Goal: Communication & Community: Answer question/provide support

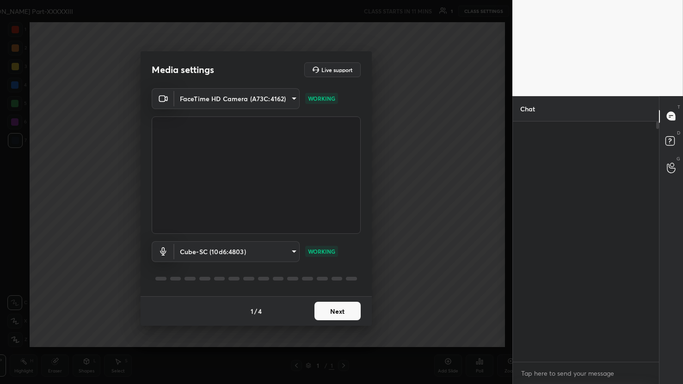
scroll to position [45944, 45794]
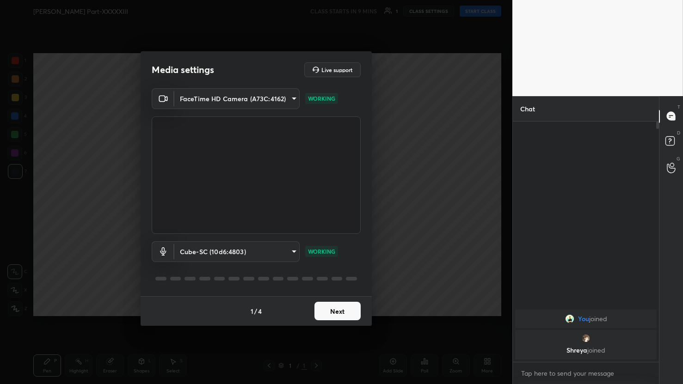
click at [350, 311] on button "Next" at bounding box center [338, 311] width 46 height 19
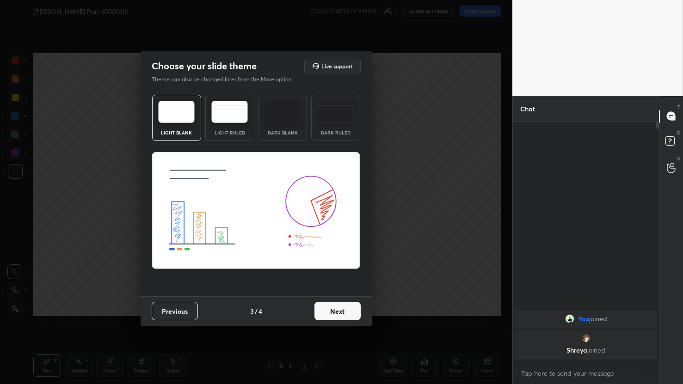
click at [350, 311] on button "Next" at bounding box center [338, 311] width 46 height 19
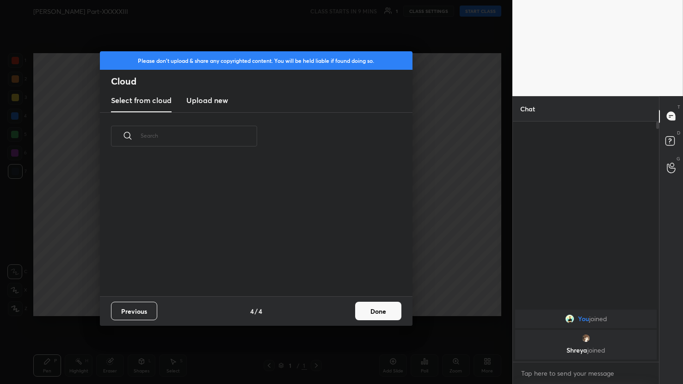
click at [350, 311] on div "Previous 4 / 4 Done" at bounding box center [256, 312] width 313 height 30
click at [372, 311] on button "Done" at bounding box center [378, 311] width 46 height 19
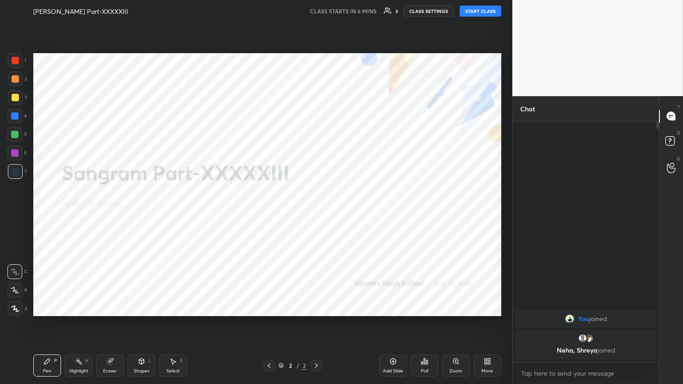
click at [482, 13] on button "START CLASS" at bounding box center [481, 11] width 42 height 11
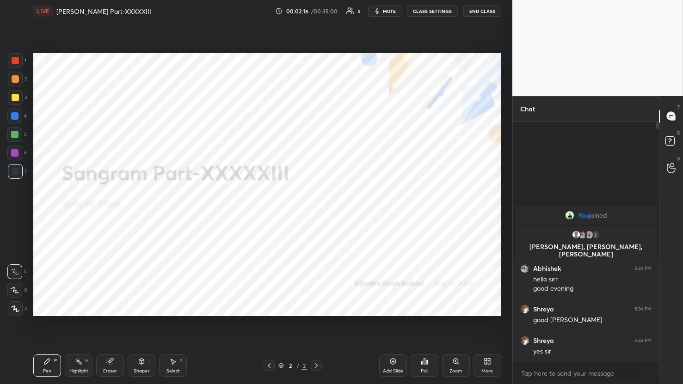
click at [482, 357] on div "More" at bounding box center [488, 366] width 28 height 22
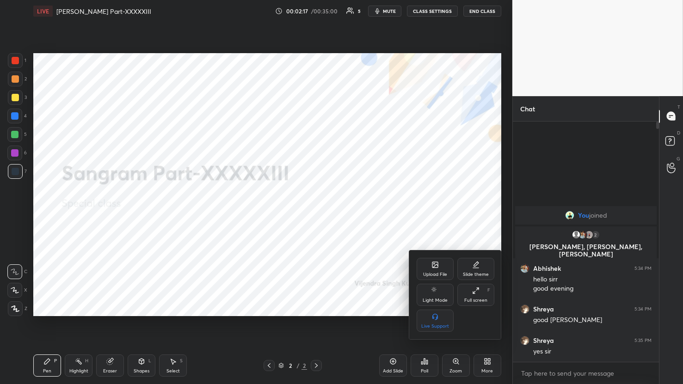
click at [436, 270] on div "Upload File" at bounding box center [435, 269] width 37 height 22
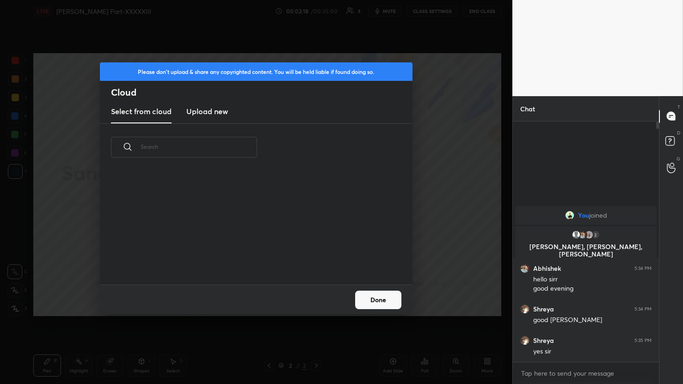
scroll to position [114, 297]
click at [208, 108] on h3 "Upload new" at bounding box center [207, 111] width 42 height 11
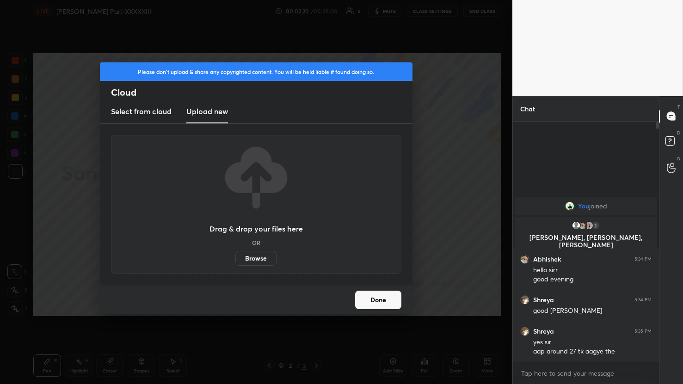
click at [261, 255] on label "Browse" at bounding box center [256, 258] width 41 height 15
click at [236, 255] on input "Browse" at bounding box center [236, 258] width 0 height 15
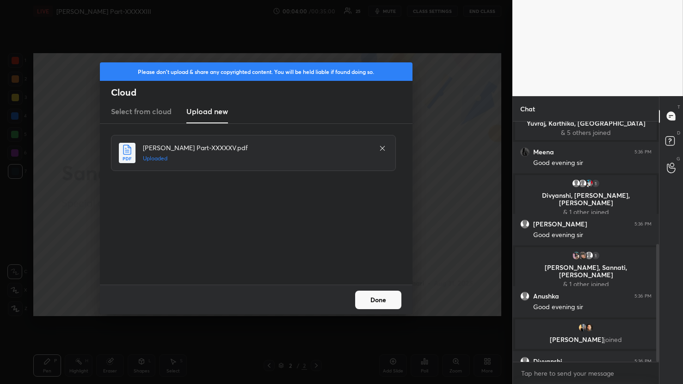
scroll to position [251, 0]
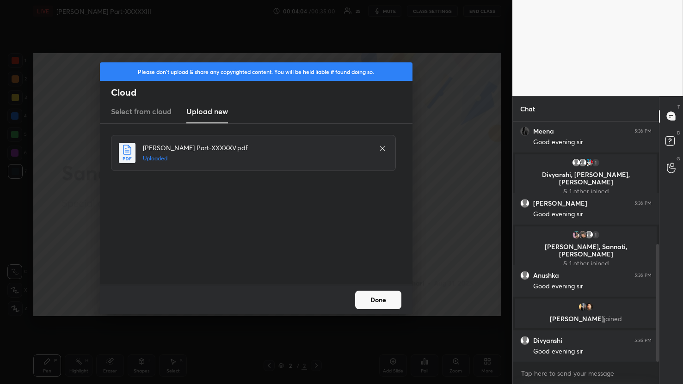
click at [387, 304] on button "Done" at bounding box center [378, 300] width 46 height 19
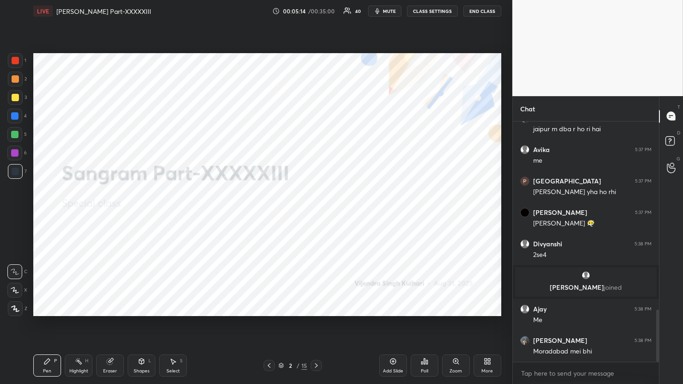
scroll to position [899, 0]
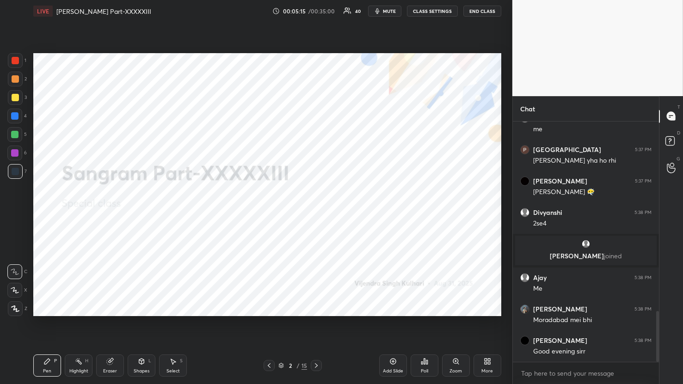
click at [315, 366] on icon at bounding box center [316, 365] width 7 height 7
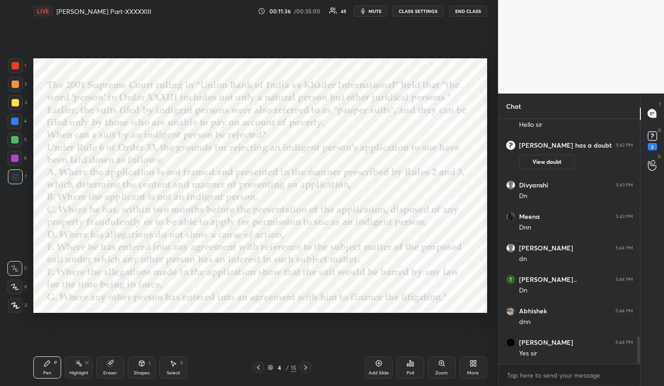
scroll to position [1945, 0]
click at [411, 367] on div "Poll" at bounding box center [410, 367] width 28 height 22
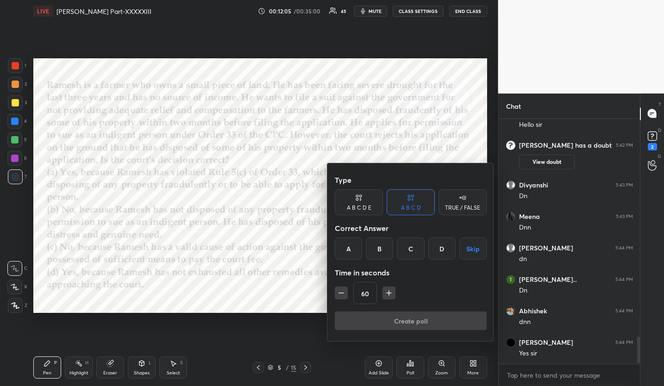
click at [356, 249] on div "A" at bounding box center [348, 248] width 27 height 22
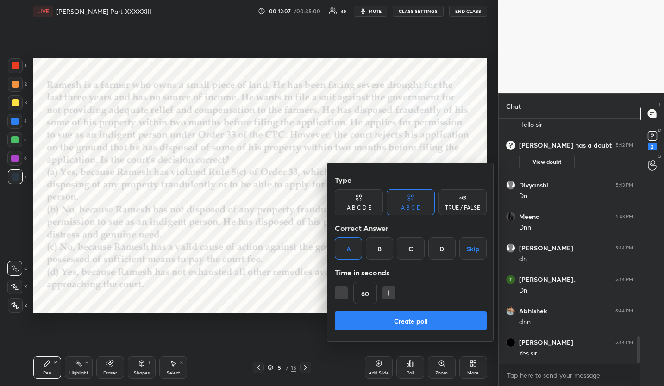
click at [380, 319] on button "Create poll" at bounding box center [411, 320] width 152 height 19
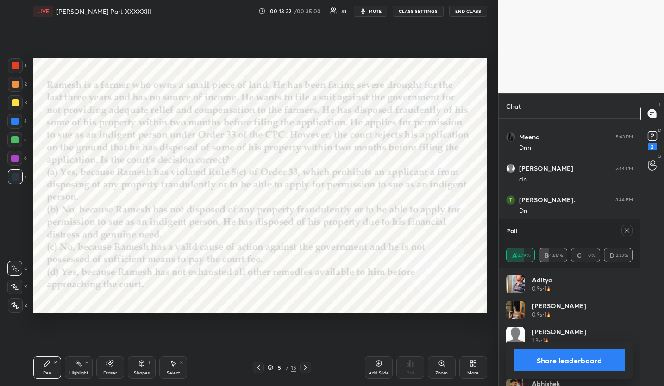
scroll to position [2058, 0]
click at [626, 230] on icon at bounding box center [626, 230] width 5 height 5
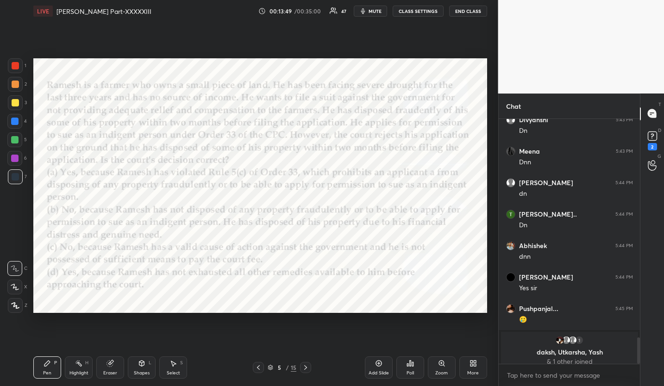
scroll to position [2017, 0]
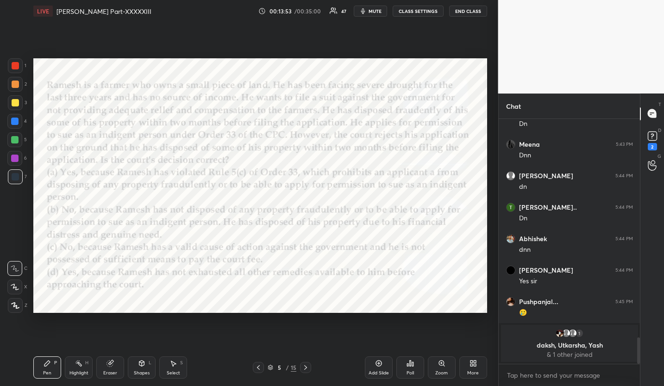
click at [308, 367] on icon at bounding box center [305, 367] width 7 height 7
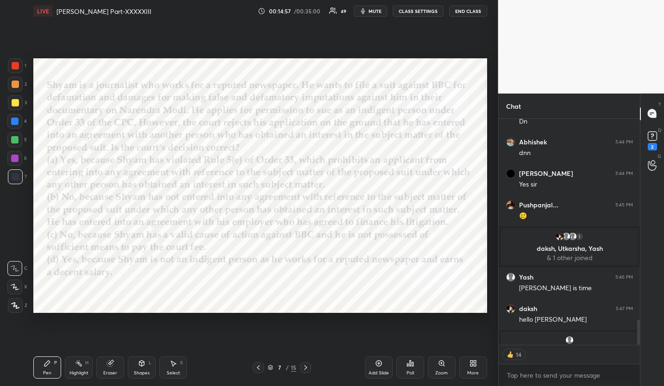
scroll to position [2012, 0]
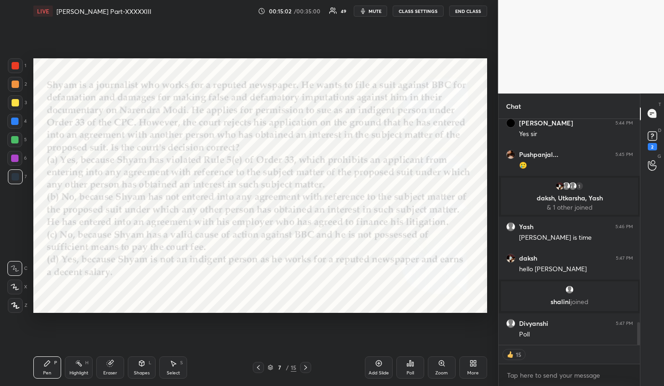
click at [413, 375] on div "Poll" at bounding box center [409, 373] width 7 height 5
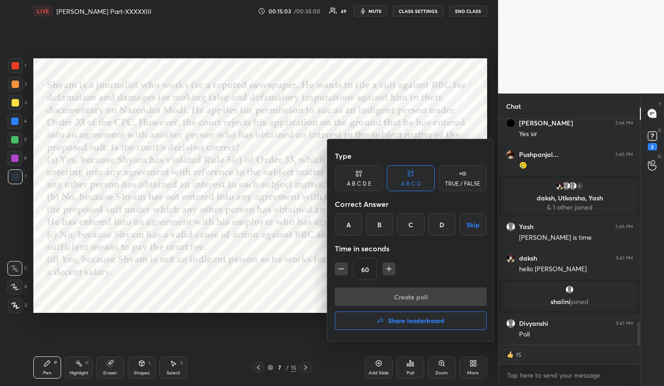
click at [341, 225] on div "A" at bounding box center [348, 224] width 27 height 22
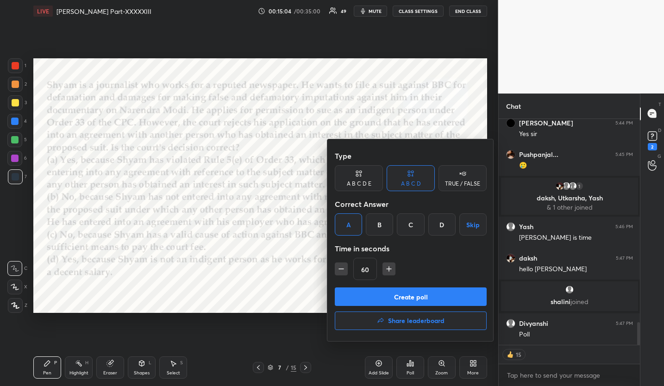
click at [366, 296] on button "Create poll" at bounding box center [411, 296] width 152 height 19
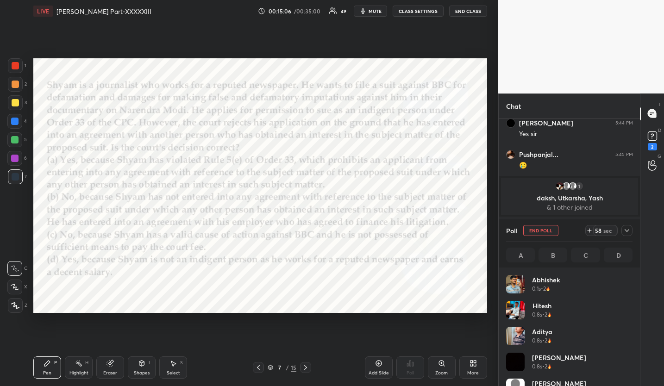
scroll to position [108, 124]
click at [649, 133] on rect at bounding box center [651, 135] width 9 height 9
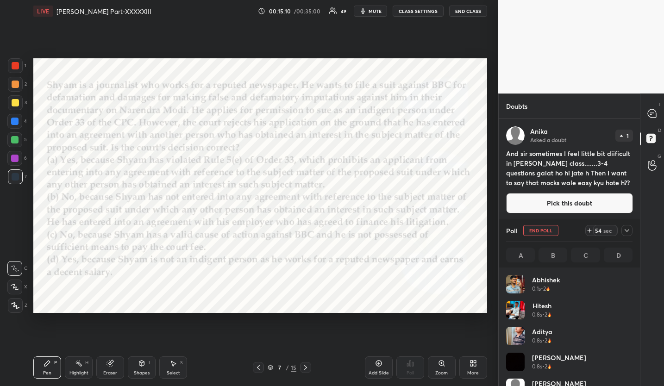
click at [626, 227] on icon at bounding box center [626, 230] width 7 height 7
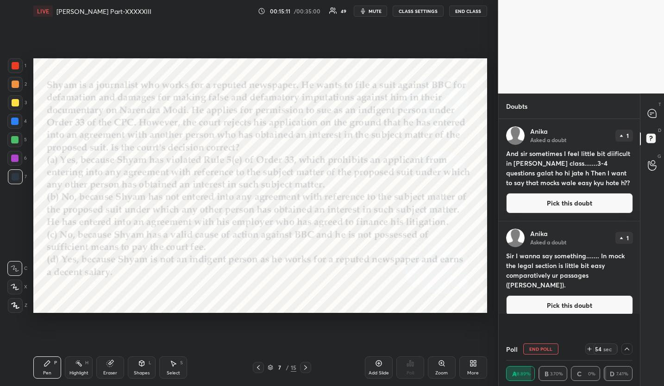
scroll to position [0, 3]
click at [652, 113] on icon at bounding box center [652, 113] width 4 height 0
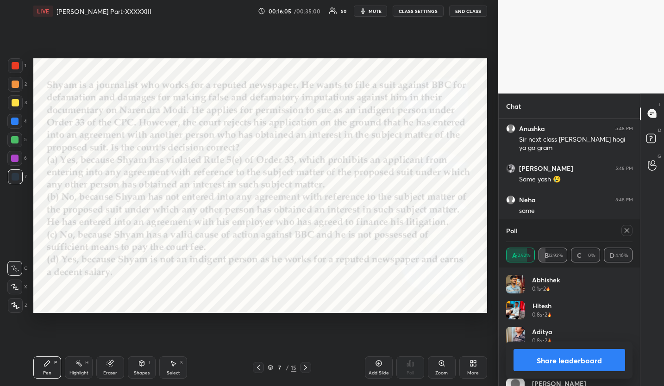
scroll to position [108, 124]
click at [624, 234] on div at bounding box center [626, 230] width 11 height 11
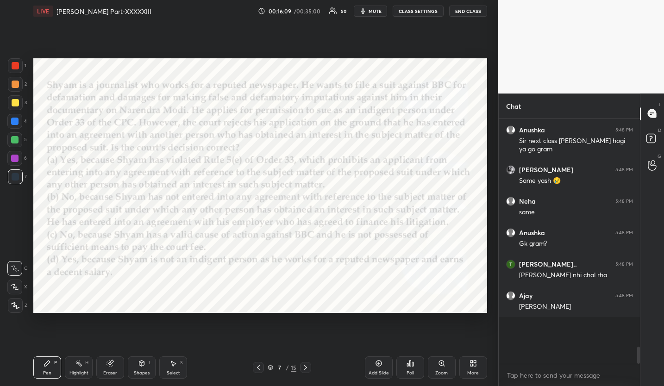
scroll to position [205, 138]
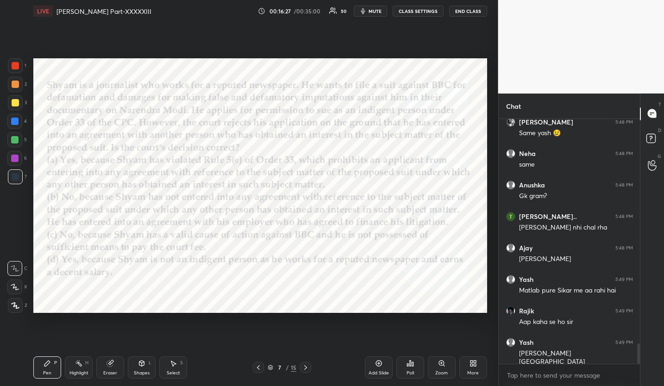
click at [306, 366] on icon at bounding box center [305, 367] width 7 height 7
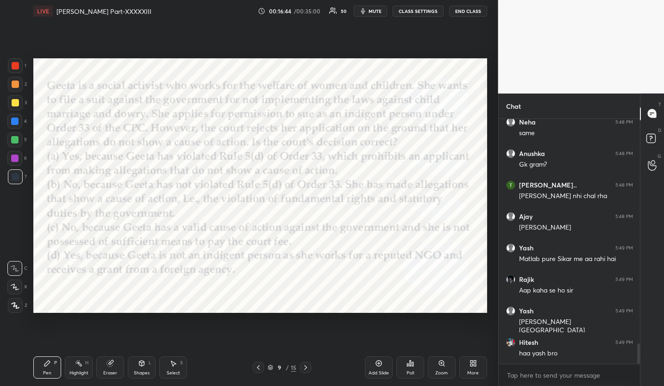
click at [407, 364] on icon at bounding box center [407, 365] width 1 height 2
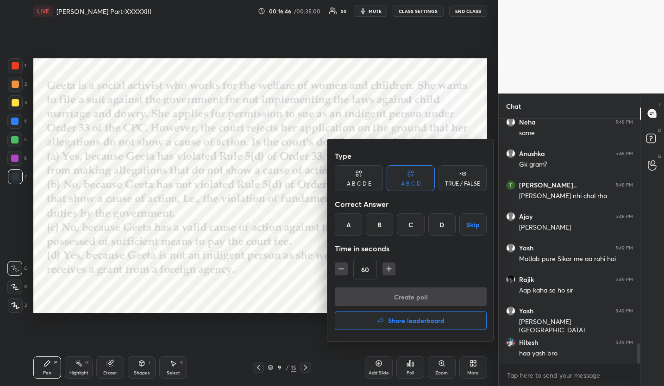
click at [348, 225] on div "A" at bounding box center [348, 224] width 27 height 22
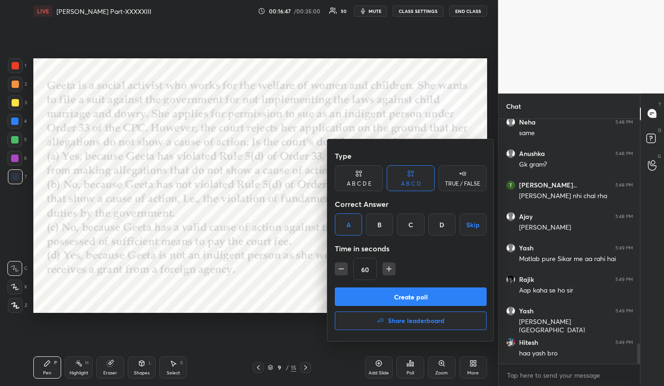
click at [395, 295] on button "Create poll" at bounding box center [411, 296] width 152 height 19
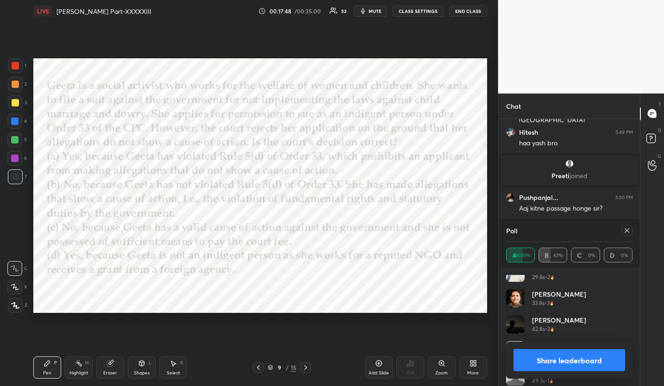
scroll to position [640, 0]
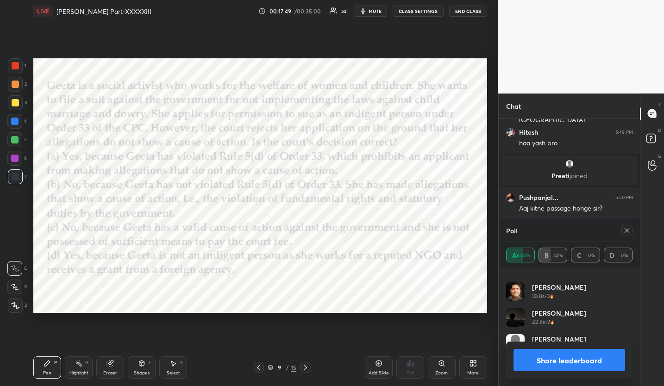
click at [631, 235] on div at bounding box center [624, 230] width 15 height 11
click at [628, 231] on icon at bounding box center [626, 230] width 7 height 7
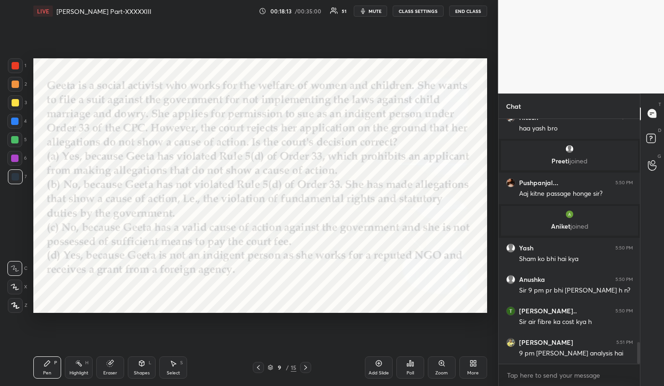
scroll to position [2547, 0]
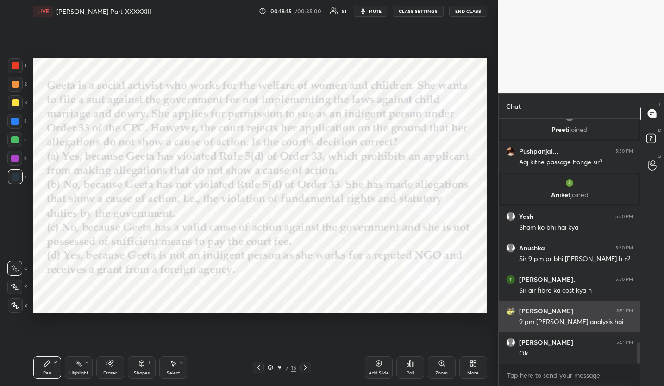
click at [511, 310] on img "grid" at bounding box center [510, 310] width 9 height 9
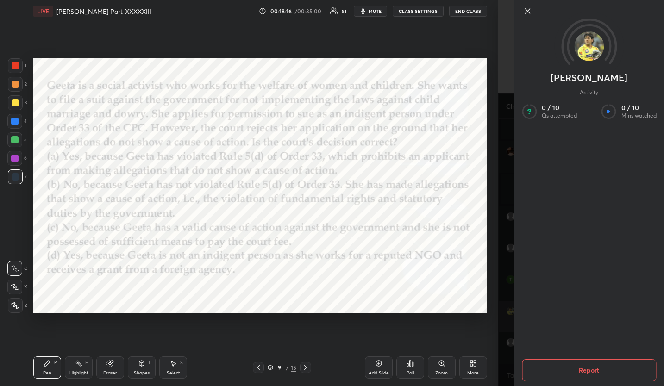
scroll to position [2578, 0]
click at [511, 310] on div "[PERSON_NAME] Activity 0 / 10 Qs attempted 0 / 10 Mins watched Report" at bounding box center [581, 193] width 166 height 386
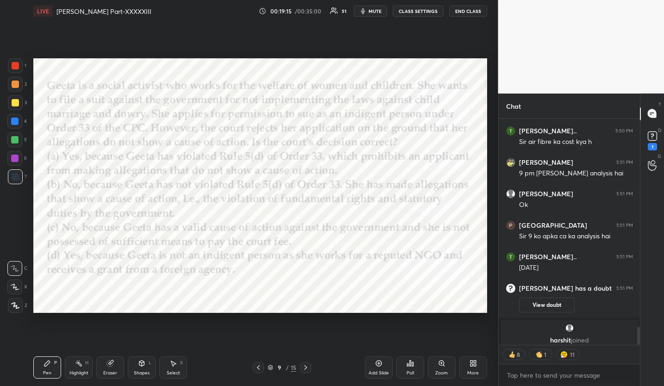
scroll to position [3, 3]
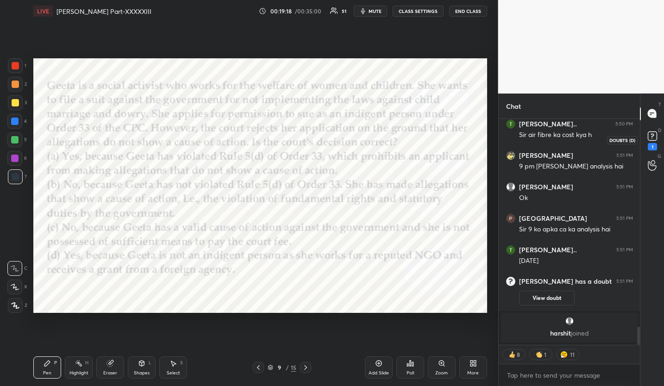
click at [655, 135] on rect at bounding box center [651, 135] width 9 height 9
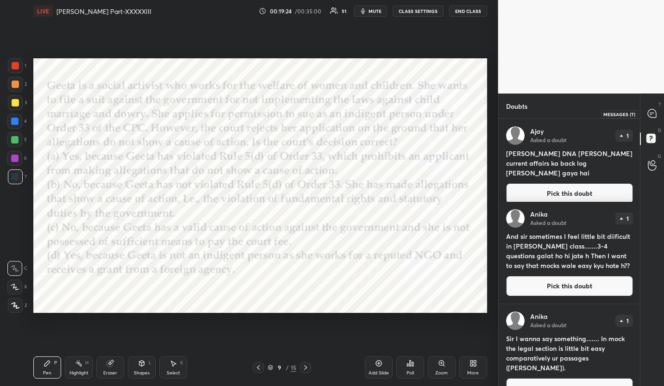
click at [649, 113] on icon at bounding box center [651, 113] width 8 height 8
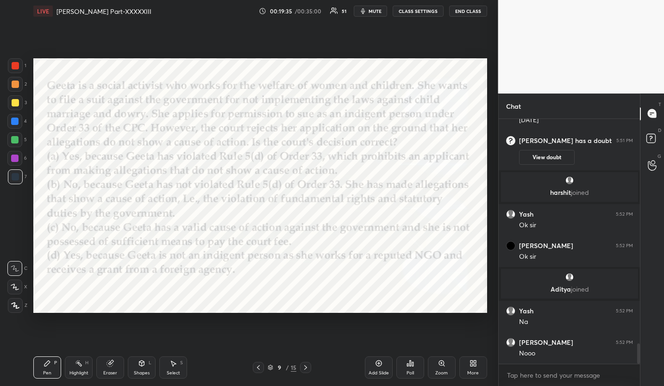
scroll to position [2755, 0]
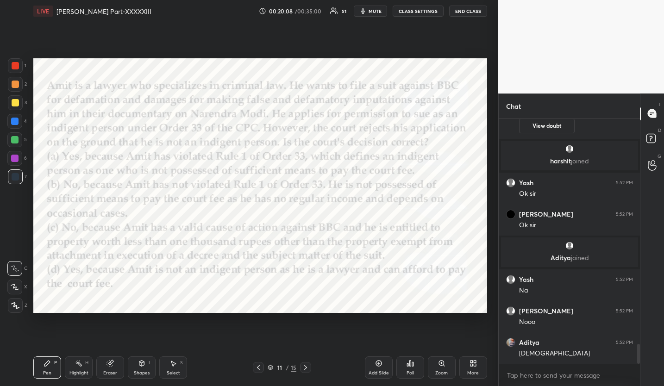
click at [415, 368] on div "Poll" at bounding box center [410, 367] width 28 height 22
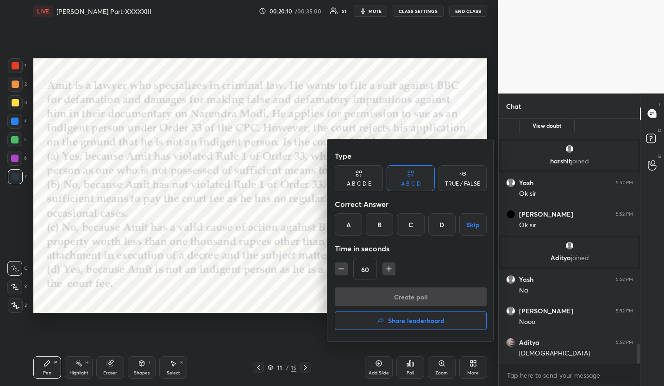
click at [345, 227] on div "A" at bounding box center [348, 224] width 27 height 22
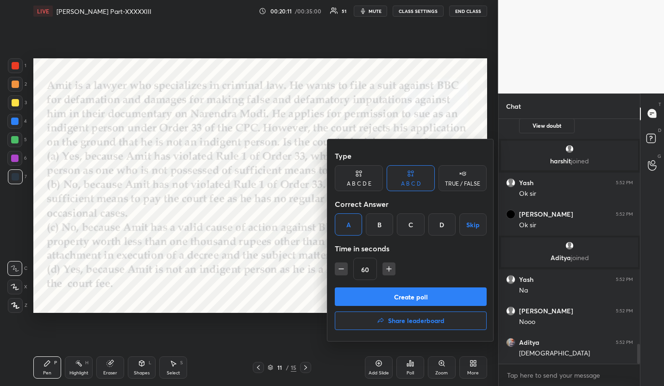
click at [369, 294] on button "Create poll" at bounding box center [411, 296] width 152 height 19
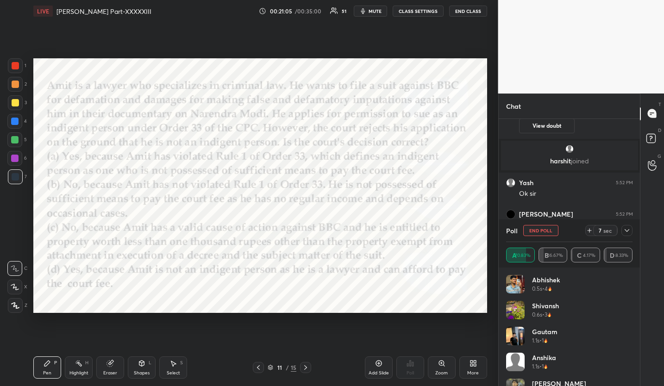
scroll to position [2854, 0]
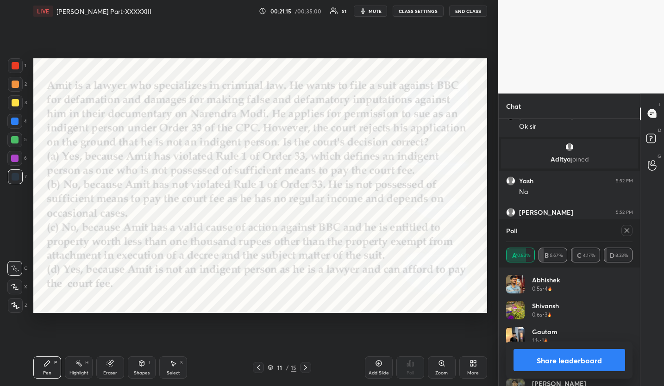
click at [623, 228] on icon at bounding box center [626, 230] width 7 height 7
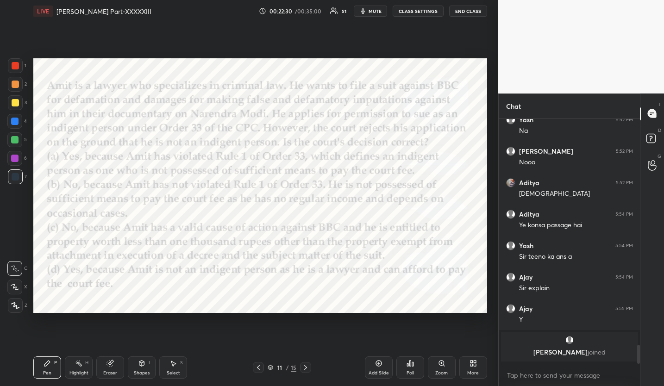
scroll to position [2883, 0]
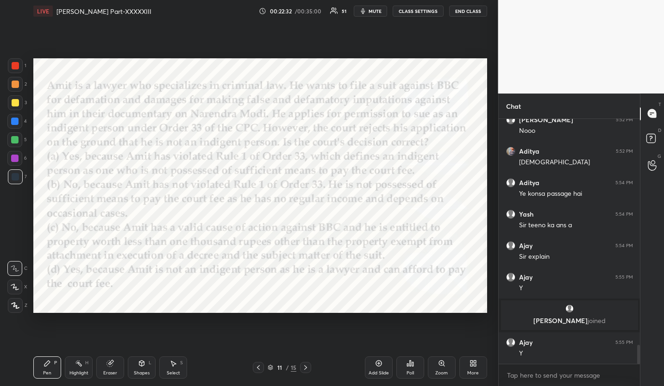
click at [32, 235] on div "Setting up your live class Poll for secs No correct answer Start poll" at bounding box center [260, 185] width 461 height 327
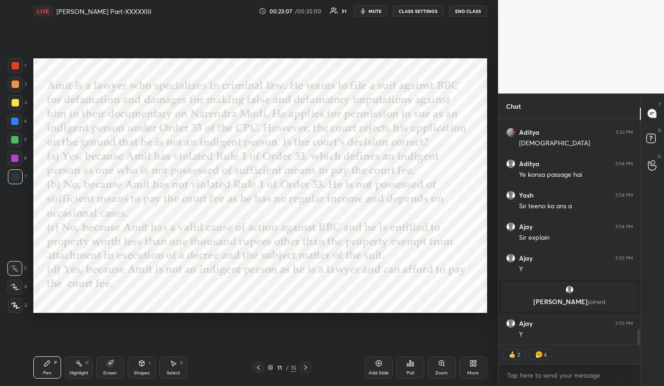
click at [309, 368] on icon at bounding box center [305, 367] width 7 height 7
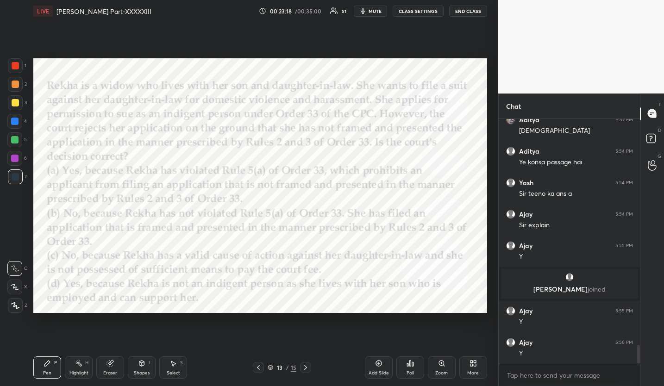
scroll to position [2915, 0]
click at [416, 370] on div "Poll" at bounding box center [410, 367] width 28 height 22
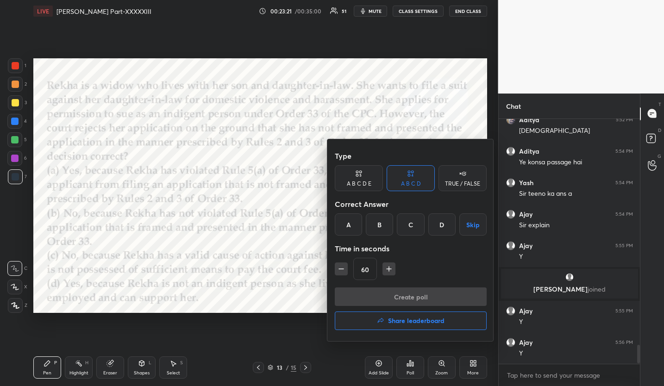
scroll to position [2955, 0]
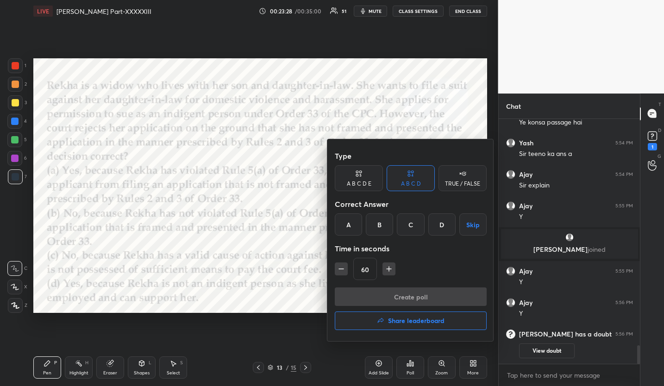
click at [342, 223] on div "A" at bounding box center [348, 224] width 27 height 22
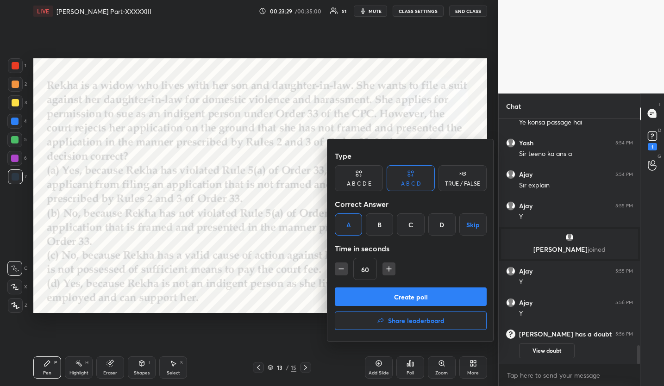
click at [379, 293] on button "Create poll" at bounding box center [411, 296] width 152 height 19
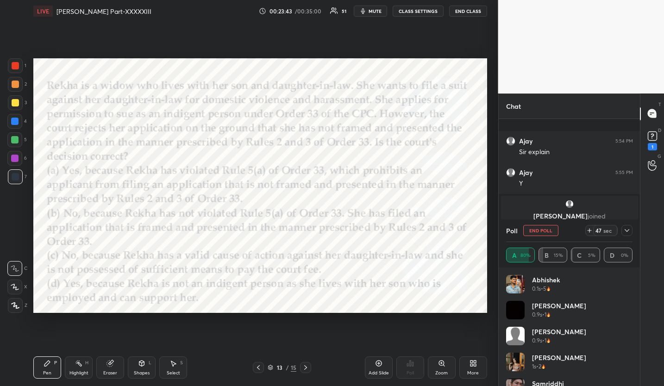
scroll to position [3001, 0]
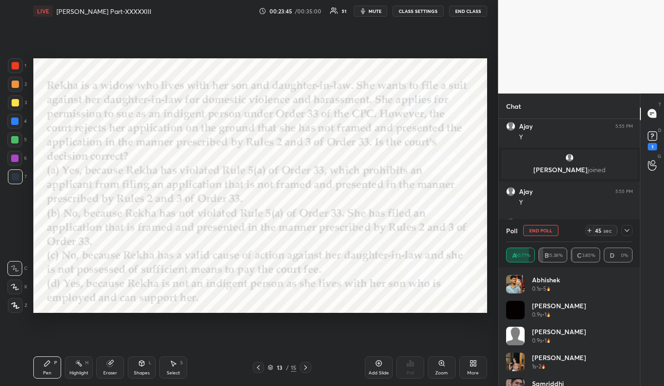
click at [623, 228] on icon at bounding box center [626, 230] width 7 height 7
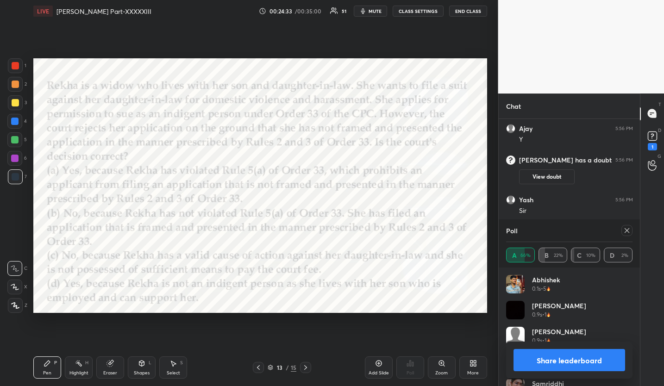
scroll to position [3105, 0]
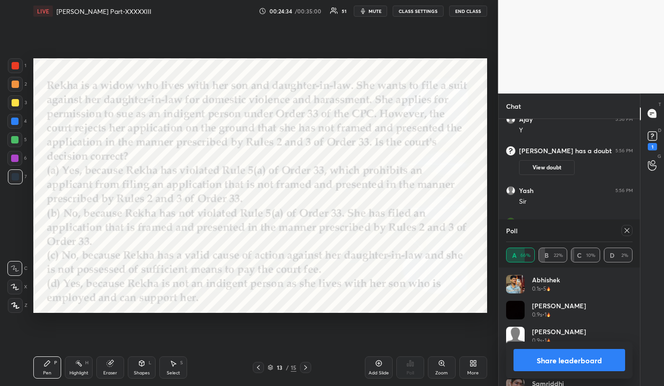
drag, startPoint x: 617, startPoint y: 228, endPoint x: 627, endPoint y: 231, distance: 10.8
click at [619, 228] on div at bounding box center [624, 230] width 15 height 11
click at [627, 231] on icon at bounding box center [626, 230] width 5 height 5
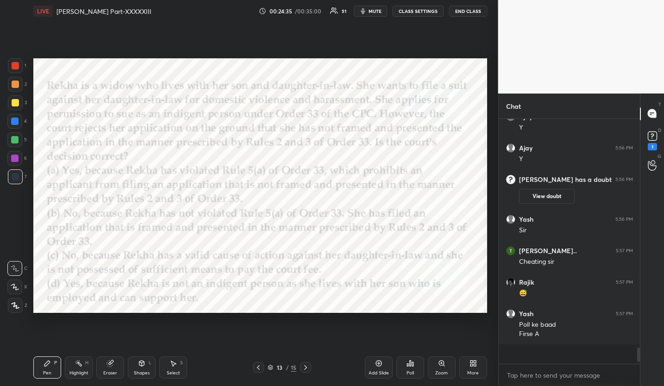
scroll to position [235, 138]
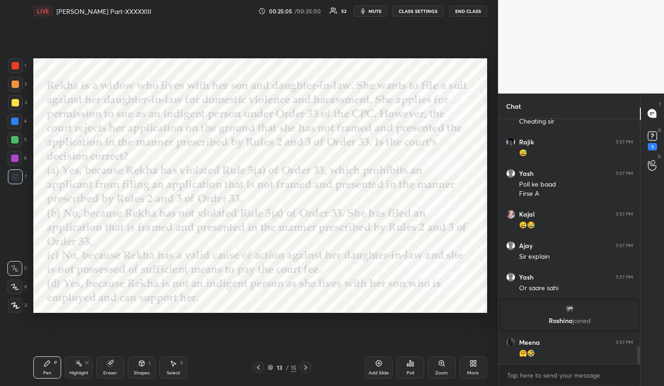
click at [404, 361] on div "Poll" at bounding box center [410, 367] width 28 height 22
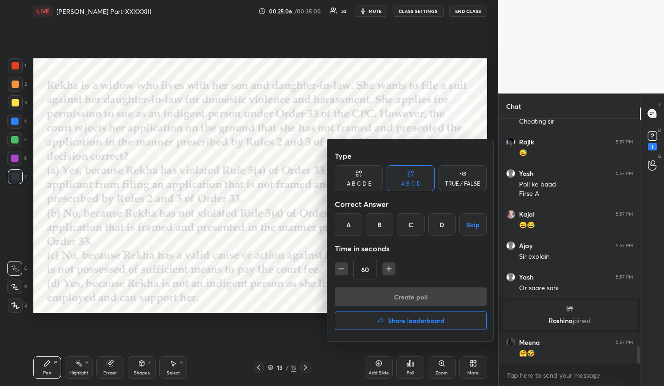
click at [405, 319] on h4 "Share leaderboard" at bounding box center [416, 320] width 56 height 6
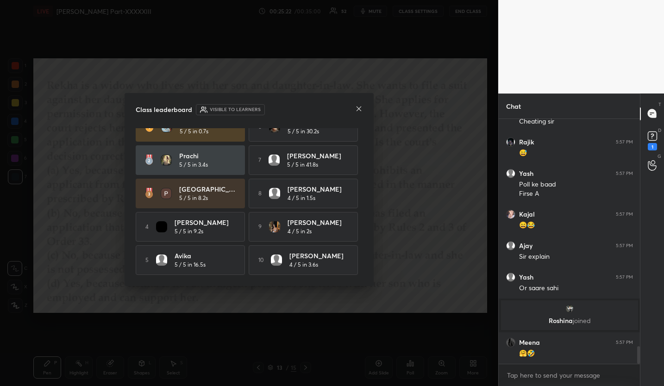
click at [359, 109] on icon at bounding box center [358, 108] width 7 height 7
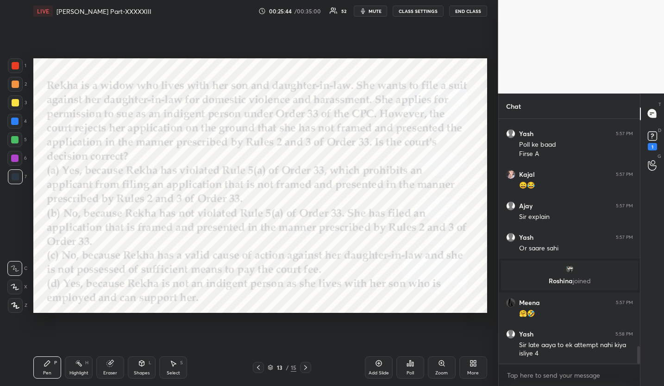
scroll to position [3208, 0]
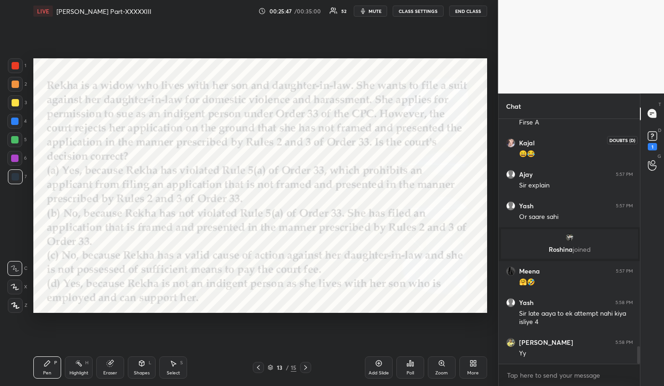
click at [652, 139] on rect at bounding box center [651, 135] width 9 height 9
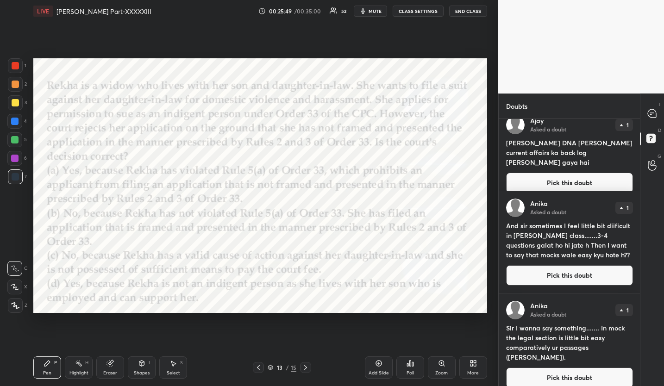
scroll to position [0, 0]
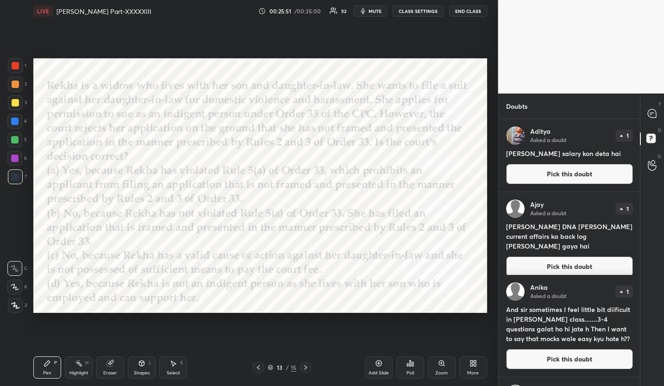
click at [532, 175] on button "Pick this doubt" at bounding box center [569, 174] width 127 height 20
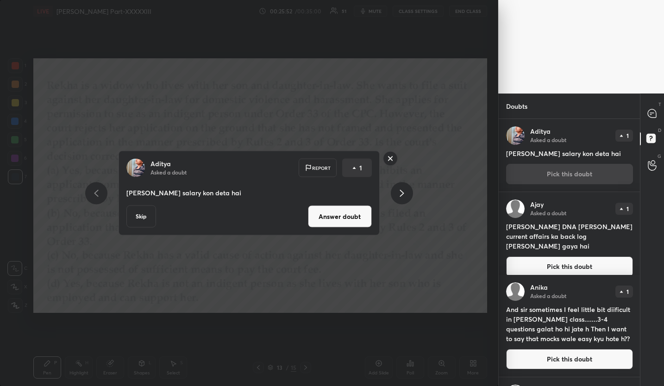
click at [350, 224] on button "Answer doubt" at bounding box center [340, 216] width 64 height 22
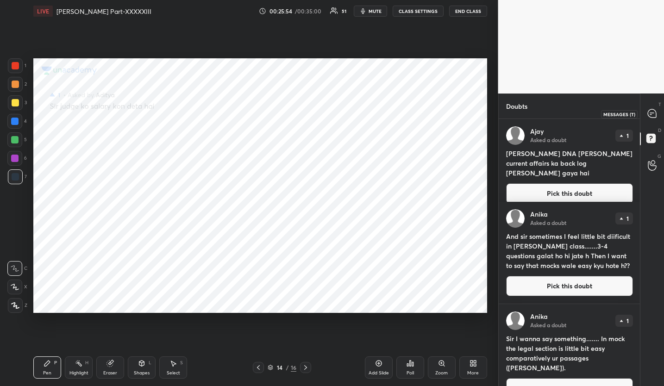
click at [651, 113] on icon at bounding box center [651, 113] width 8 height 8
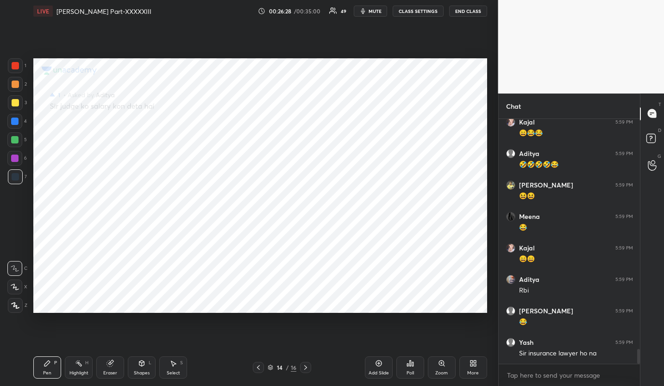
scroll to position [3753, 0]
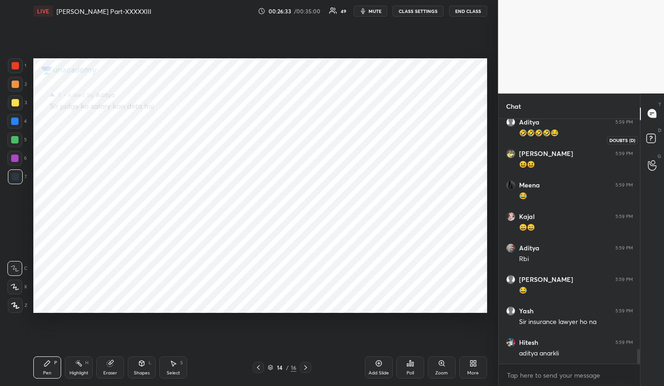
click at [652, 140] on rect at bounding box center [650, 138] width 9 height 9
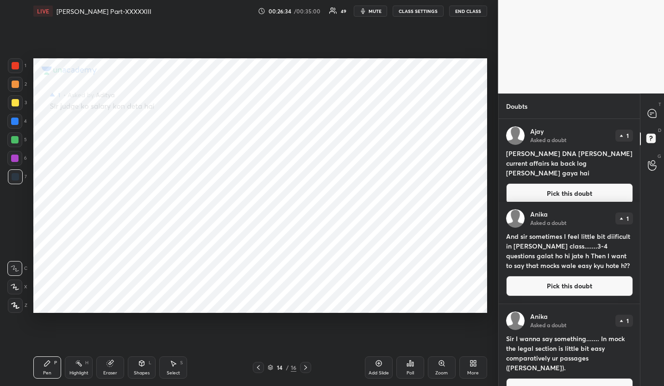
click at [551, 187] on button "Pick this doubt" at bounding box center [569, 193] width 127 height 20
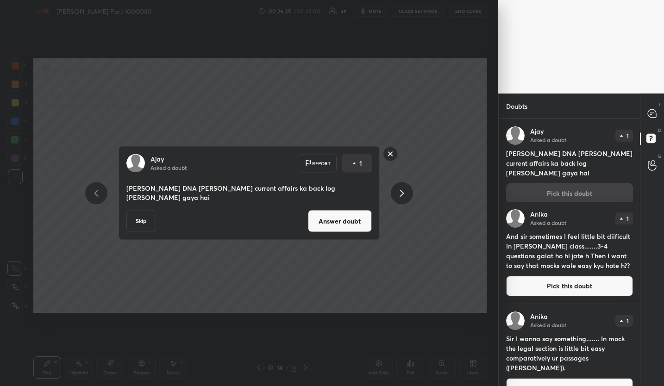
click at [351, 217] on button "Answer doubt" at bounding box center [340, 221] width 64 height 22
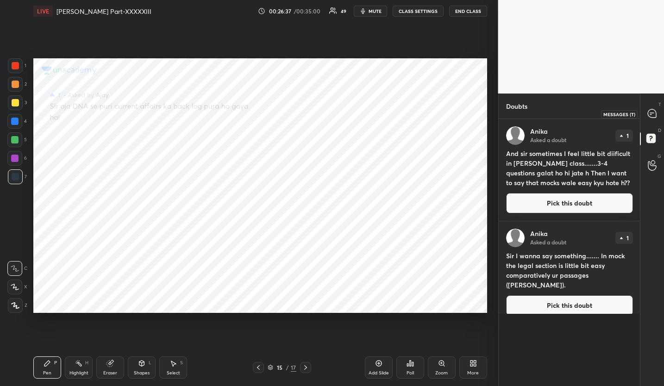
click at [648, 112] on icon at bounding box center [651, 113] width 8 height 8
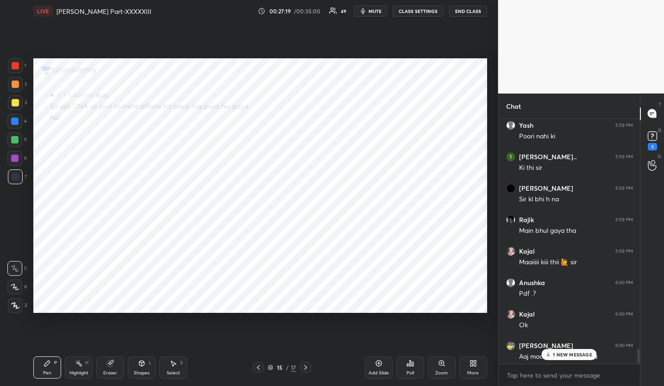
scroll to position [3740, 0]
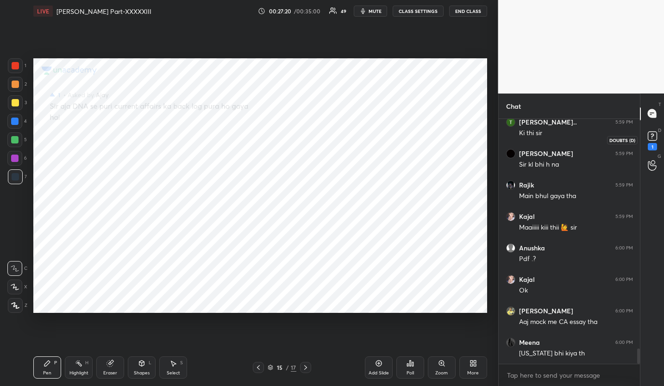
click at [651, 135] on icon at bounding box center [651, 135] width 3 height 4
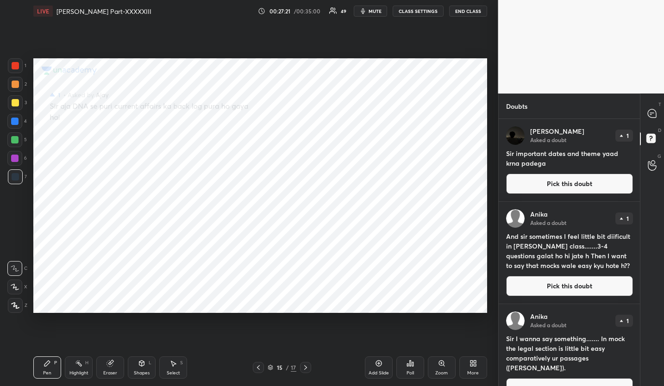
click at [541, 194] on div "[PERSON_NAME] Asked a doubt 1 Sir important dates and theme yaad krna padega Pi…" at bounding box center [569, 160] width 142 height 82
click at [543, 192] on button "Pick this doubt" at bounding box center [569, 184] width 127 height 20
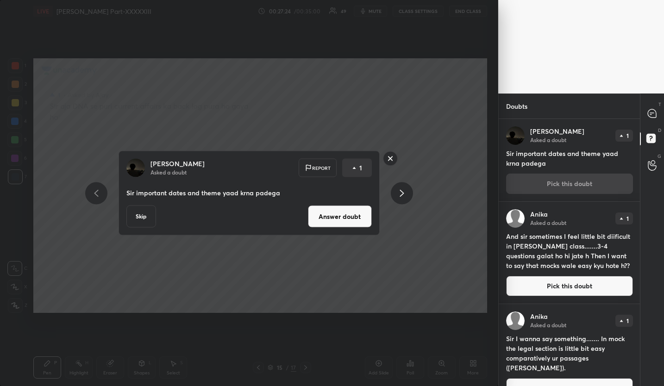
click at [359, 218] on button "Answer doubt" at bounding box center [340, 216] width 64 height 22
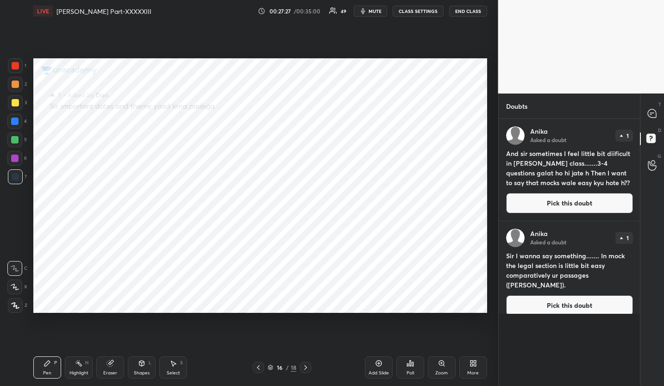
click at [561, 204] on button "Pick this doubt" at bounding box center [569, 203] width 127 height 20
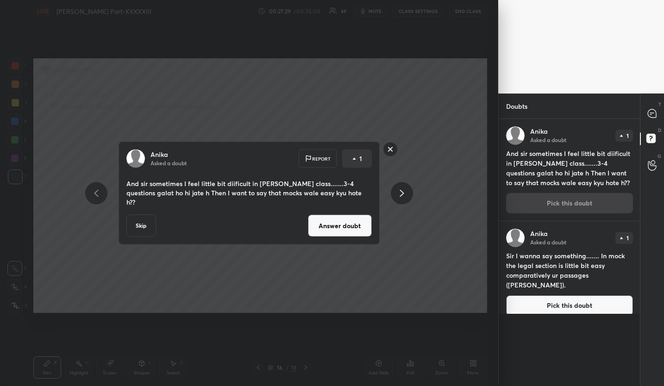
click at [321, 218] on button "Answer doubt" at bounding box center [340, 226] width 64 height 22
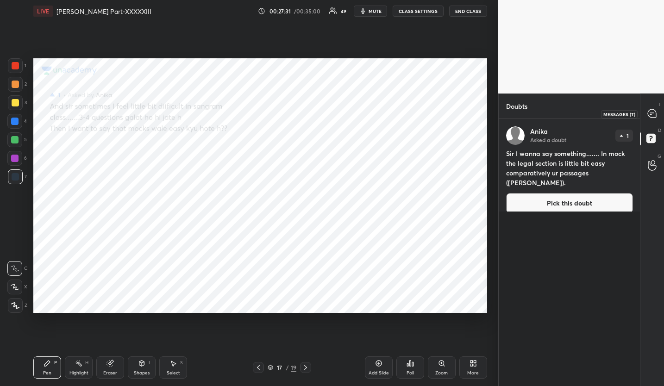
click at [654, 115] on icon at bounding box center [651, 113] width 8 height 8
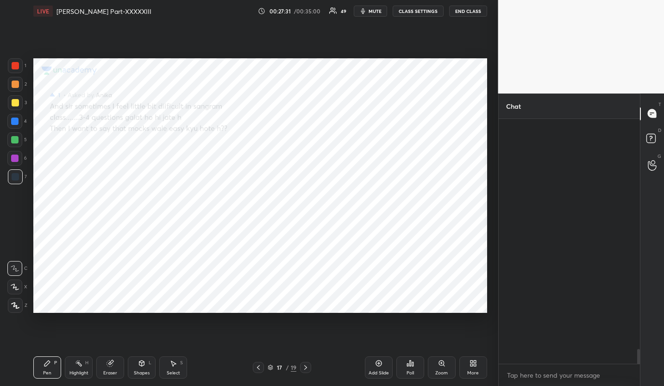
scroll to position [242, 138]
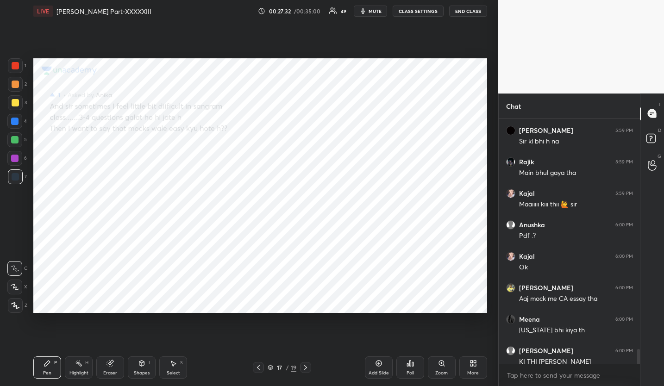
drag, startPoint x: 649, startPoint y: 126, endPoint x: 653, endPoint y: 147, distance: 21.1
click at [650, 134] on div "T Messages (T) D Doubts (D) G Raise Hand (G)" at bounding box center [651, 239] width 24 height 292
click at [653, 146] on icon at bounding box center [652, 139] width 17 height 17
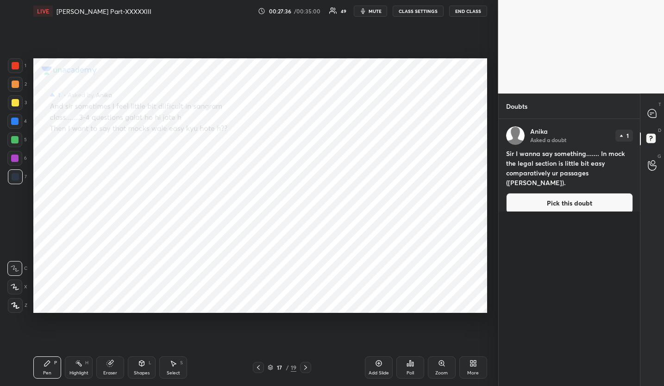
click at [593, 193] on button "Pick this doubt" at bounding box center [569, 203] width 127 height 20
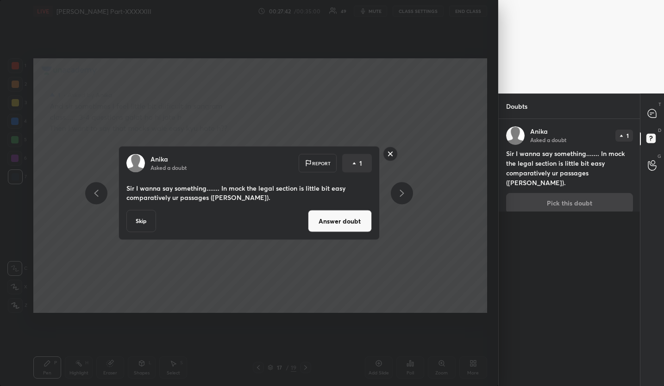
click at [345, 223] on button "Answer doubt" at bounding box center [340, 221] width 64 height 22
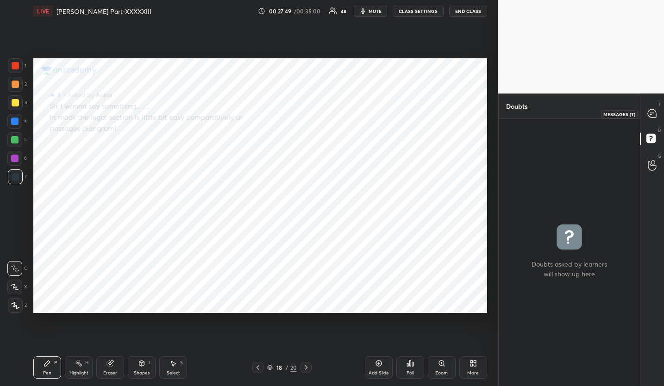
click at [651, 111] on icon at bounding box center [651, 113] width 8 height 8
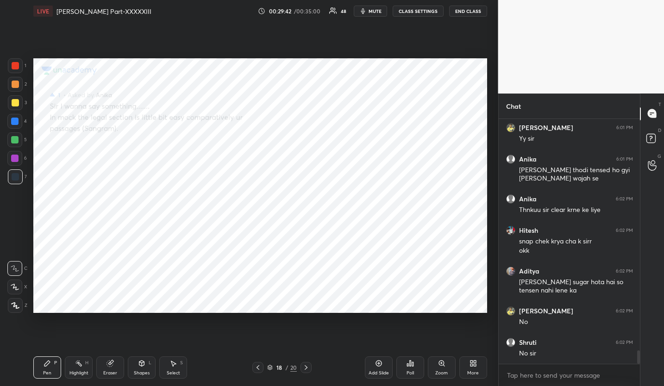
scroll to position [4289, 0]
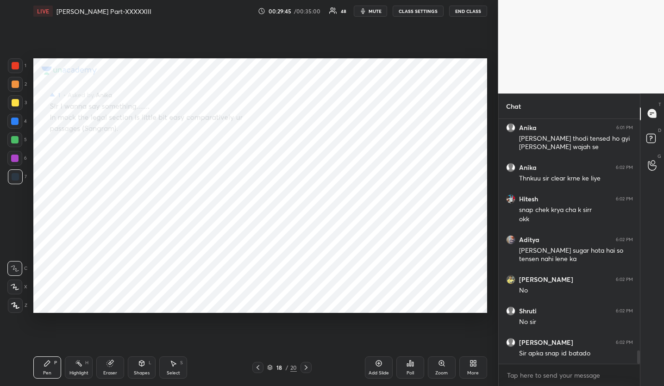
click at [542, 377] on body "1 2 3 4 5 6 7 C X Z C X Z E E Erase all H H LIVE [PERSON_NAME] Part-XXXXXIII 00…" at bounding box center [332, 193] width 664 height 386
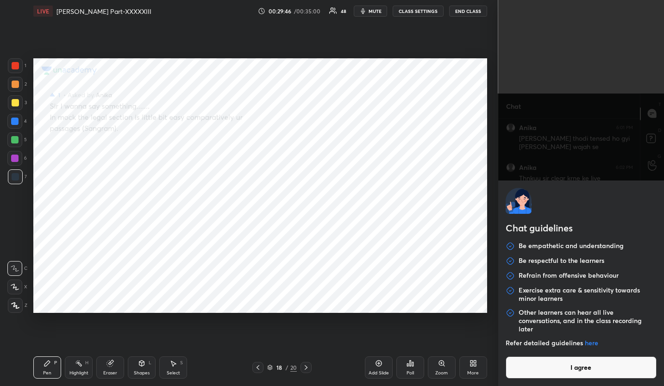
click at [543, 372] on button "I agree" at bounding box center [580, 367] width 151 height 22
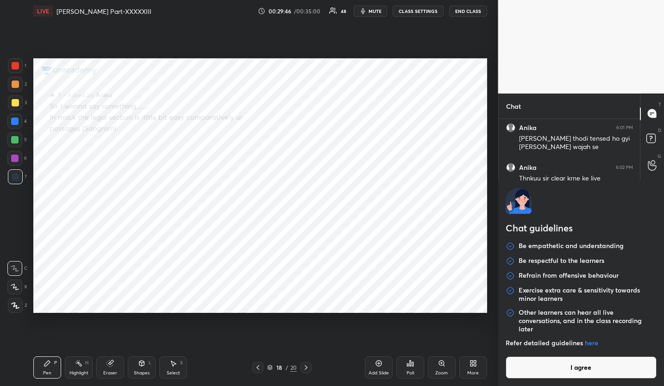
type textarea "x"
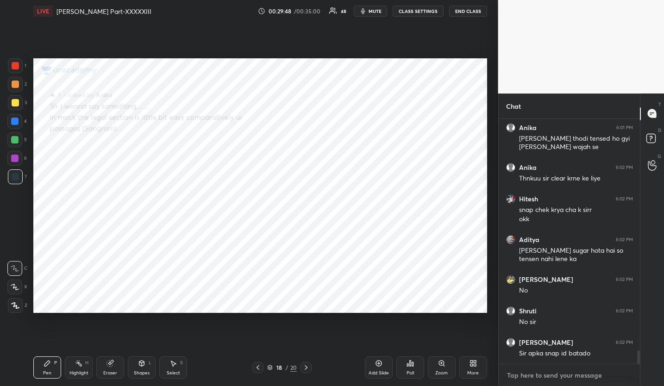
type textarea "a"
type textarea "x"
type textarea "ad"
type textarea "x"
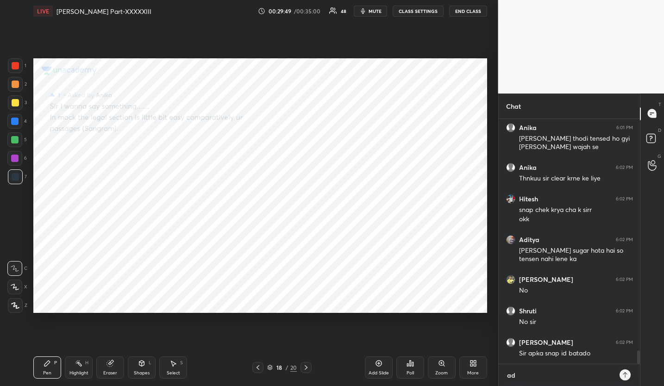
type textarea "adv"
type textarea "x"
type textarea "adv_"
type textarea "x"
type textarea "adv_v"
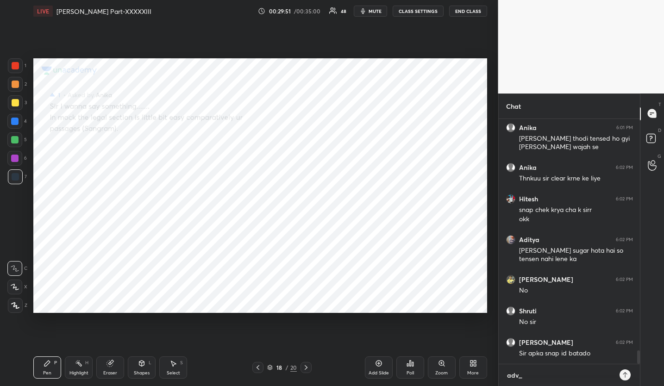
type textarea "x"
type textarea "adv_vi"
type textarea "x"
type textarea "adv_vir"
type textarea "x"
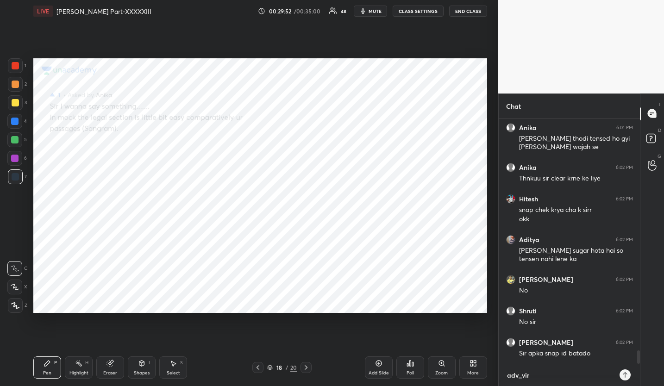
type textarea "adv_vire"
type textarea "x"
type textarea "adv_viren"
type textarea "x"
type textarea "adv_viren2"
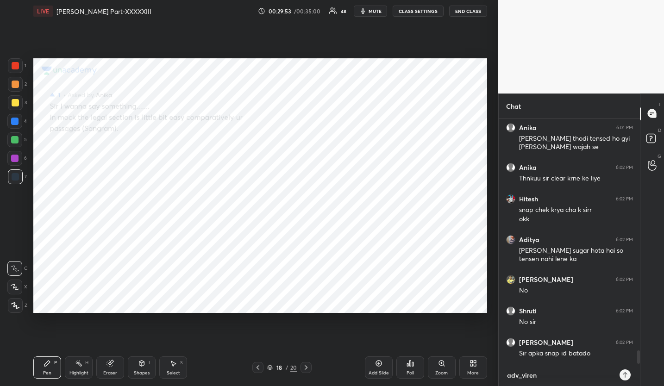
type textarea "x"
type textarea "adv_viren25"
type textarea "x"
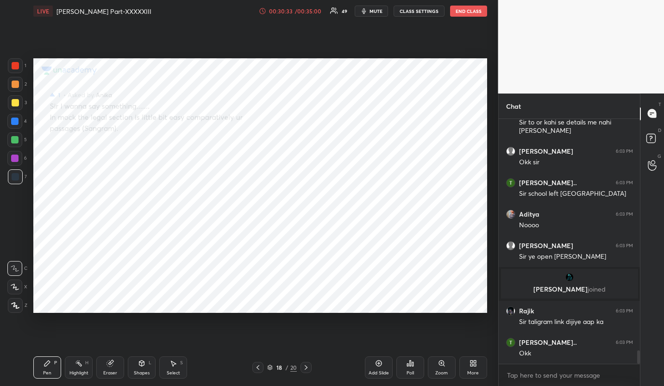
scroll to position [4187, 0]
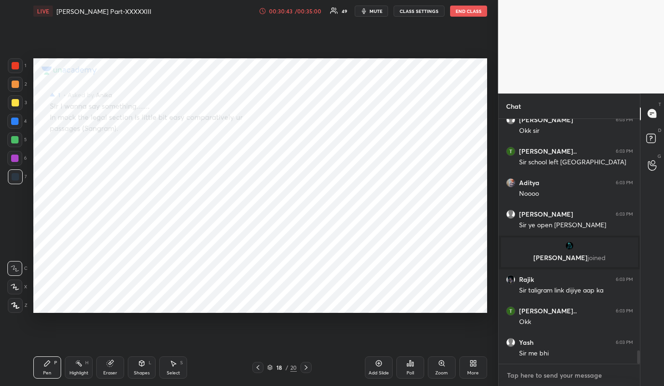
type textarea "x"
click at [524, 373] on textarea at bounding box center [569, 375] width 127 height 15
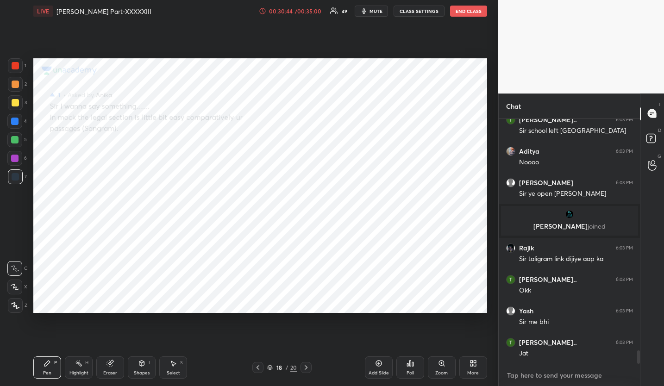
paste textarea "[URL][DOMAIN_NAME]"
type textarea "[URL][DOMAIN_NAME]"
type textarea "x"
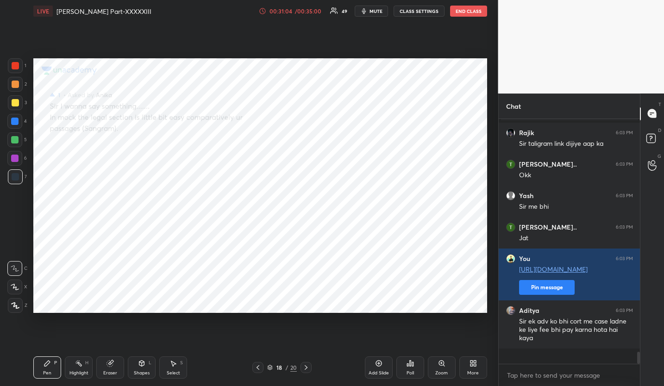
scroll to position [4319, 0]
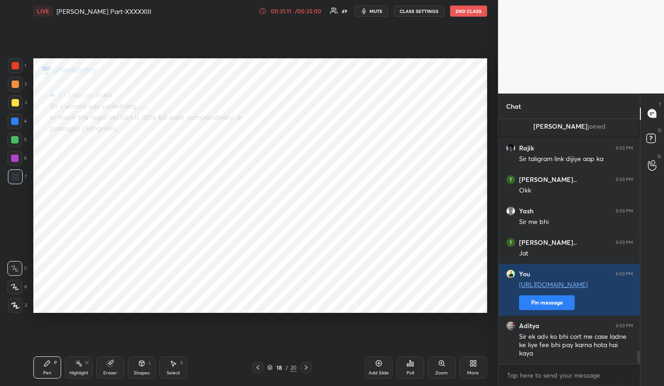
click at [307, 371] on icon at bounding box center [305, 367] width 7 height 7
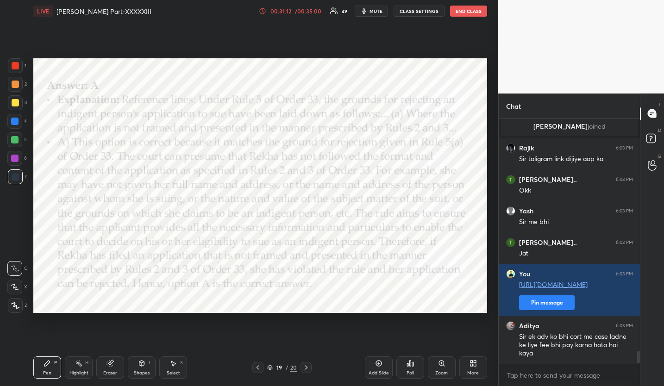
click at [307, 371] on icon at bounding box center [305, 367] width 7 height 7
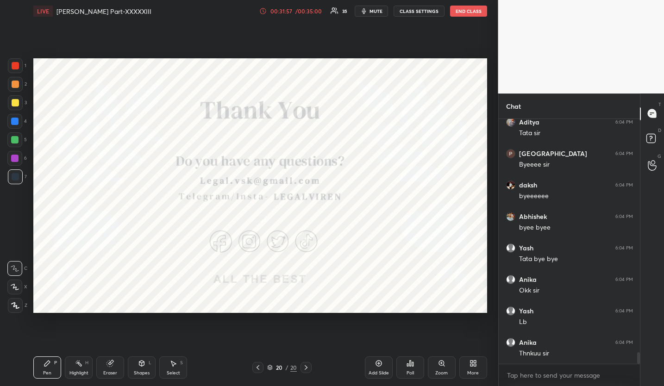
scroll to position [5011, 0]
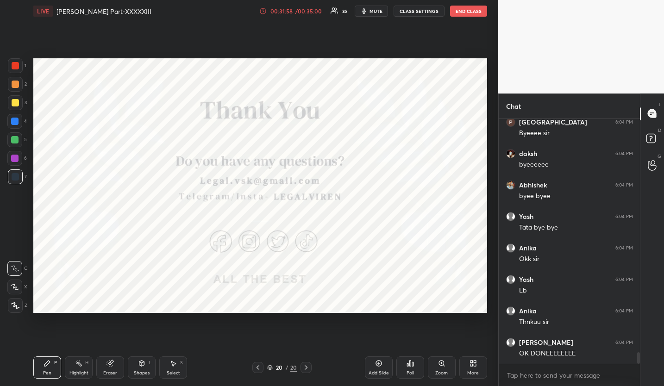
click at [408, 366] on icon at bounding box center [409, 363] width 7 height 7
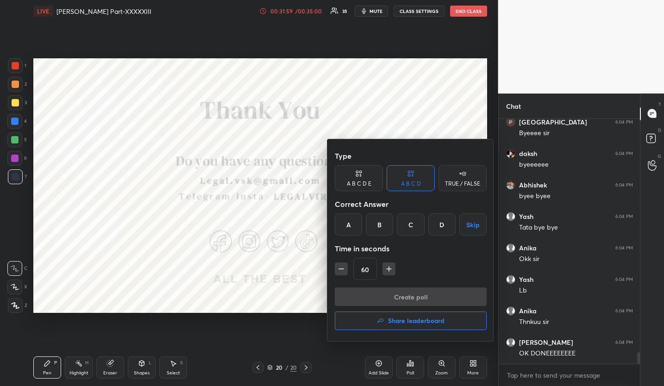
click at [389, 317] on h4 "Share leaderboard" at bounding box center [416, 320] width 56 height 6
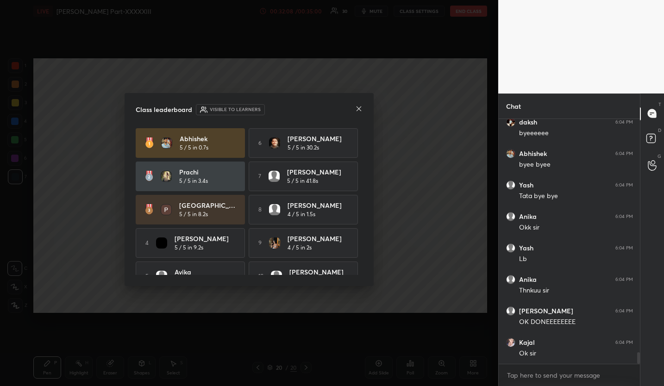
scroll to position [5074, 0]
click at [358, 107] on icon at bounding box center [358, 108] width 7 height 7
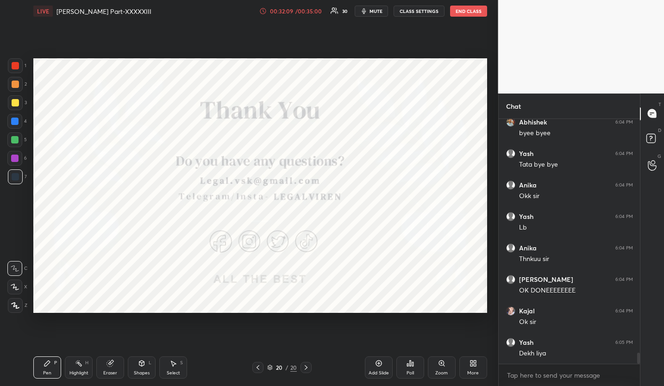
click at [483, 12] on button "End Class" at bounding box center [468, 11] width 37 height 11
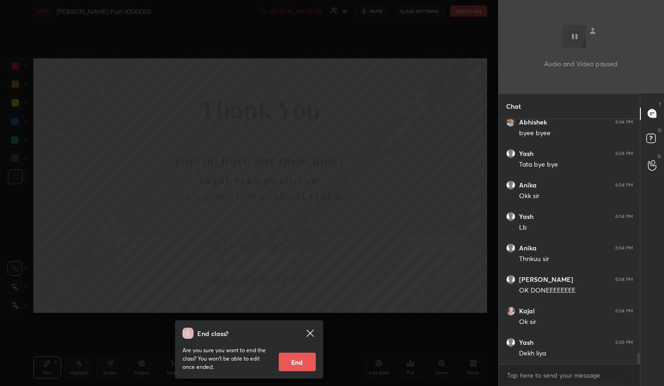
click at [302, 366] on button "End" at bounding box center [297, 362] width 37 height 19
type textarea "x"
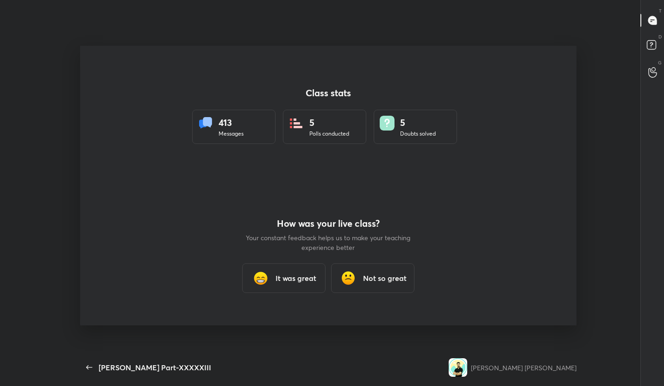
scroll to position [3, 0]
